Goal: Find specific page/section: Find specific page/section

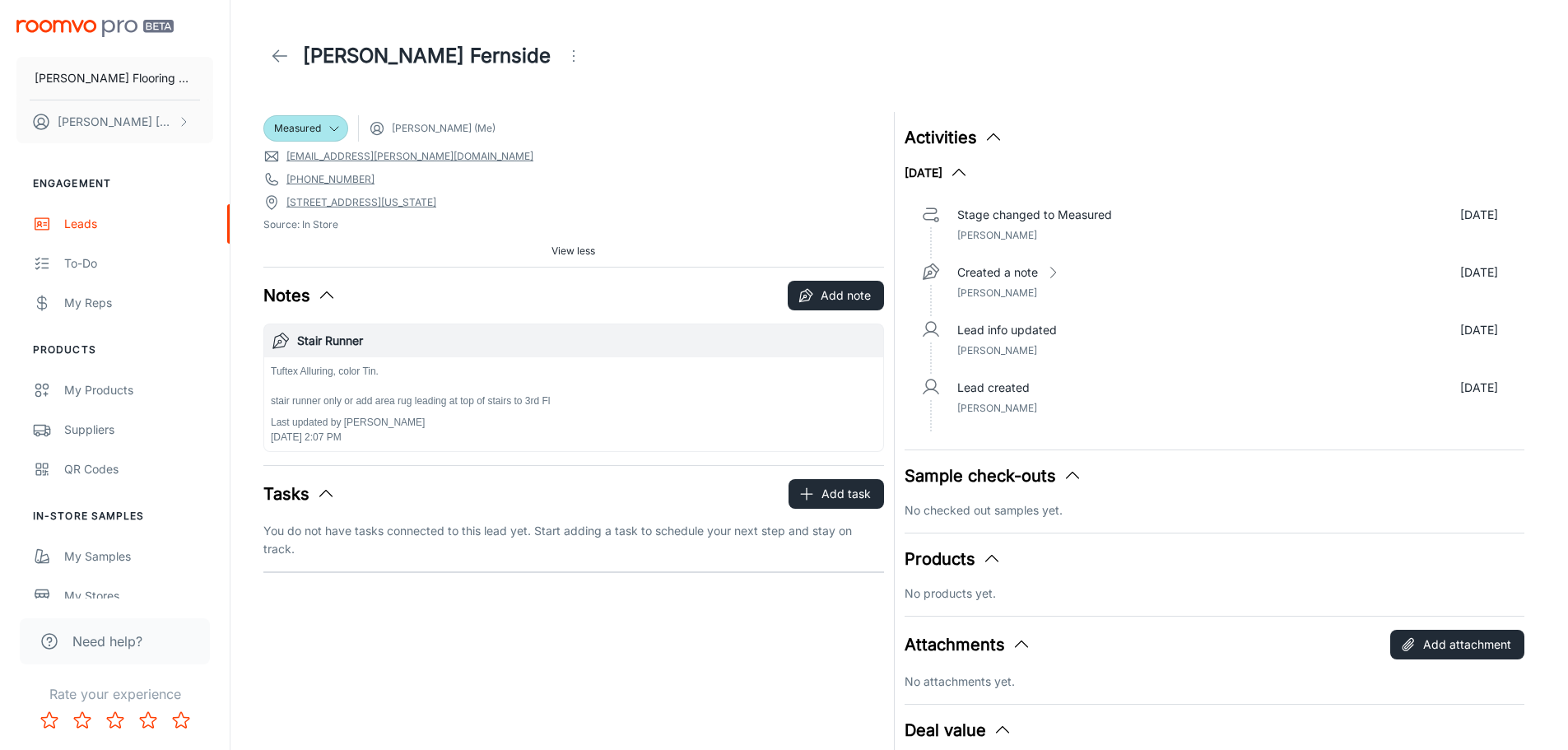
click at [583, 248] on span "View less" at bounding box center [573, 251] width 44 height 15
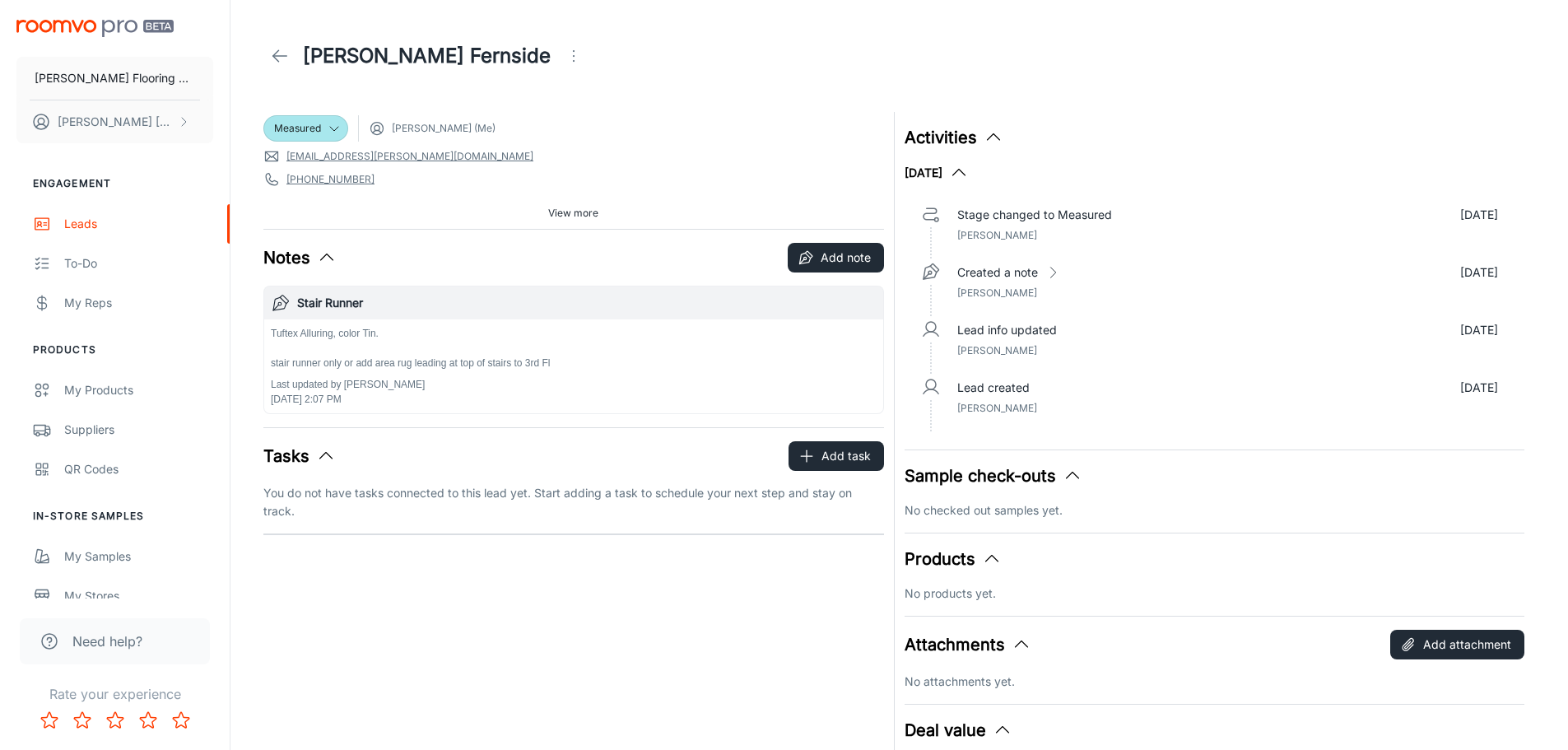
click at [306, 468] on button "Tasks" at bounding box center [299, 456] width 72 height 25
click at [278, 59] on icon at bounding box center [280, 56] width 20 height 20
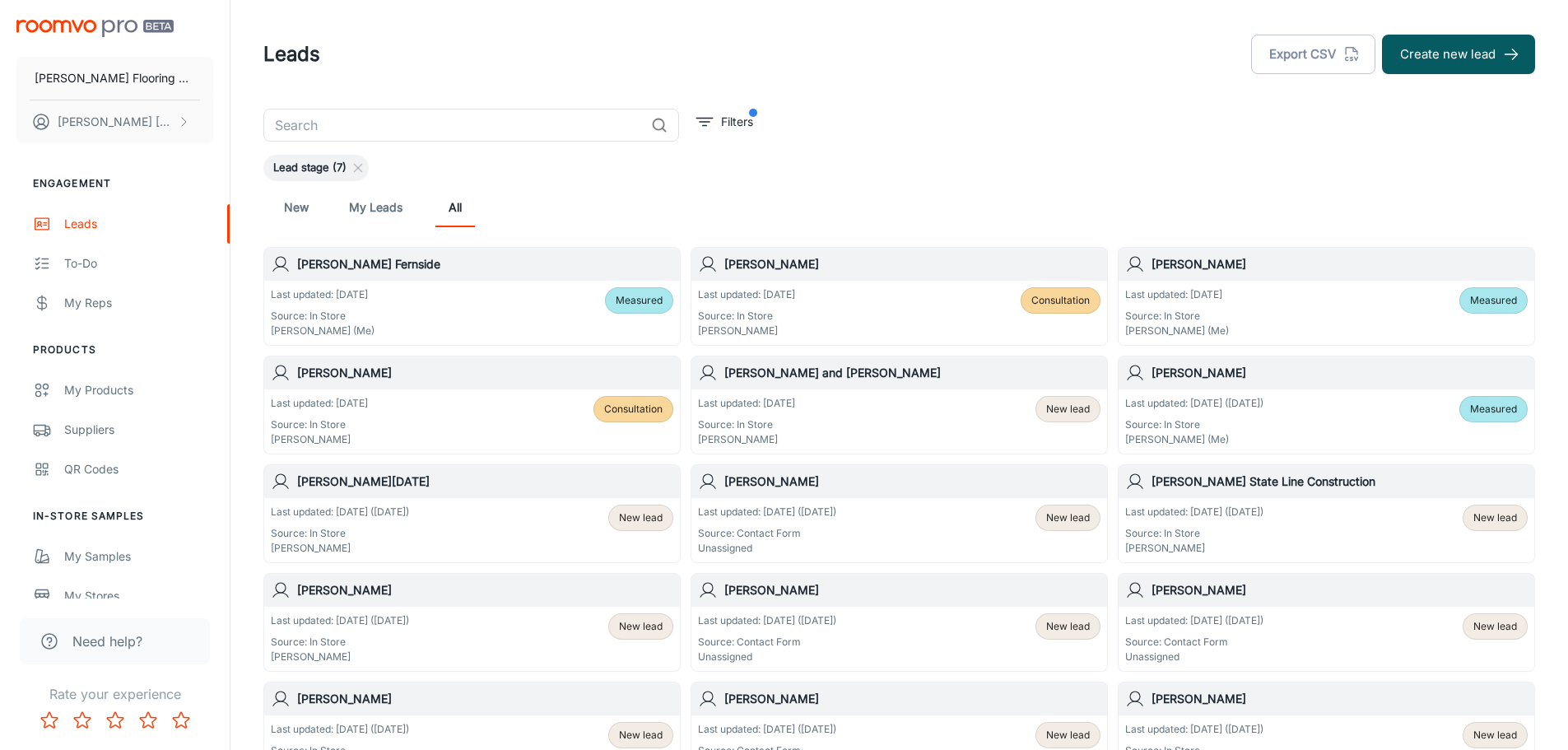
click at [989, 104] on header "Leads Export CSV Create new lead" at bounding box center [899, 54] width 1311 height 108
click at [324, 131] on input "text" at bounding box center [454, 125] width 381 height 33
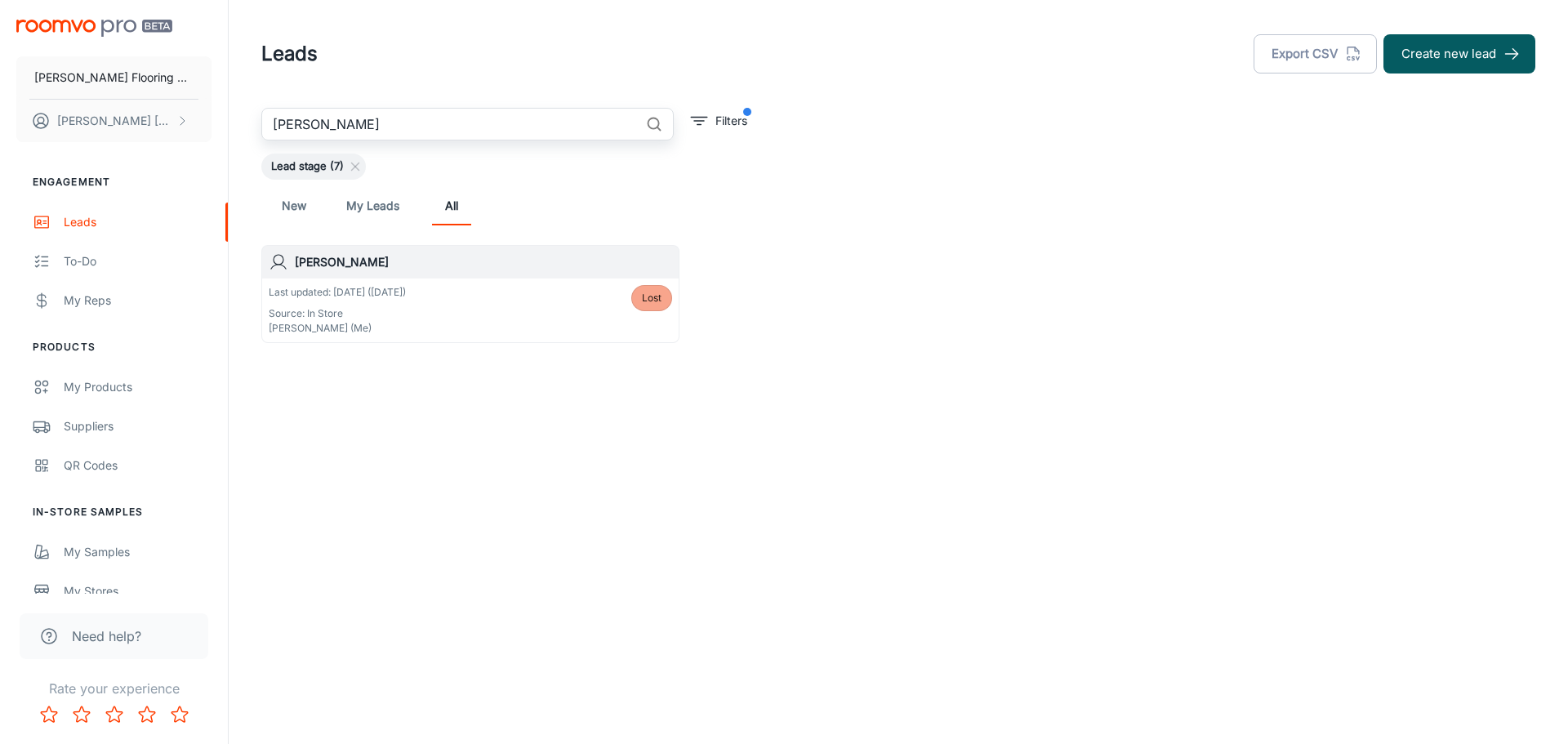
type input "[PERSON_NAME]"
click at [372, 264] on h6 "[PERSON_NAME]" at bounding box center [483, 262] width 377 height 18
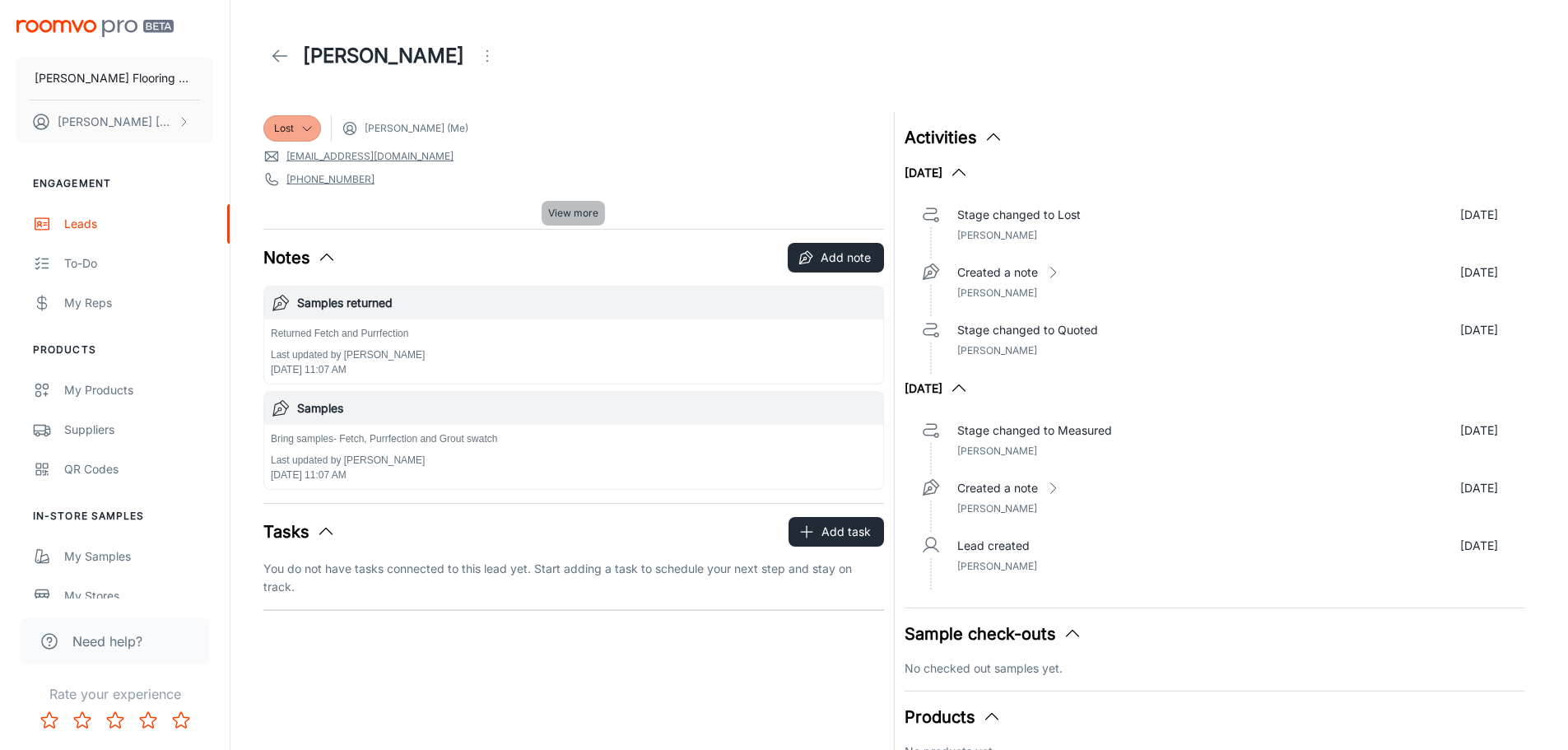
click at [561, 208] on span "View more" at bounding box center [573, 214] width 51 height 15
